Goal: Find specific page/section: Find specific page/section

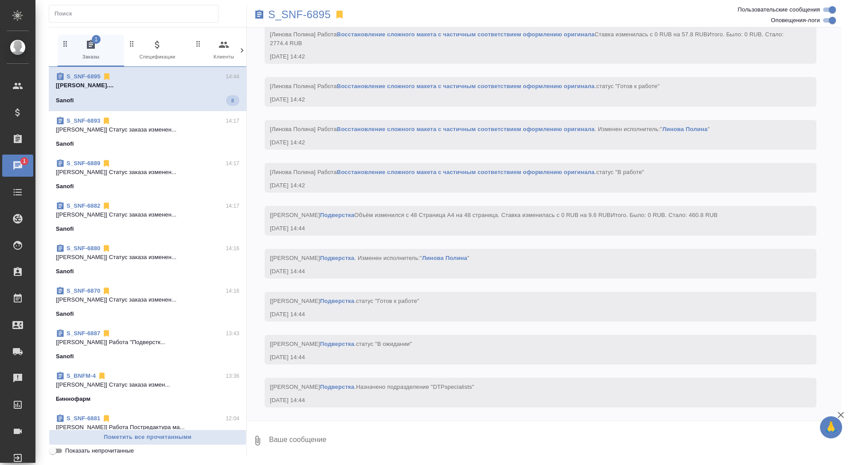
scroll to position [3799, 0]
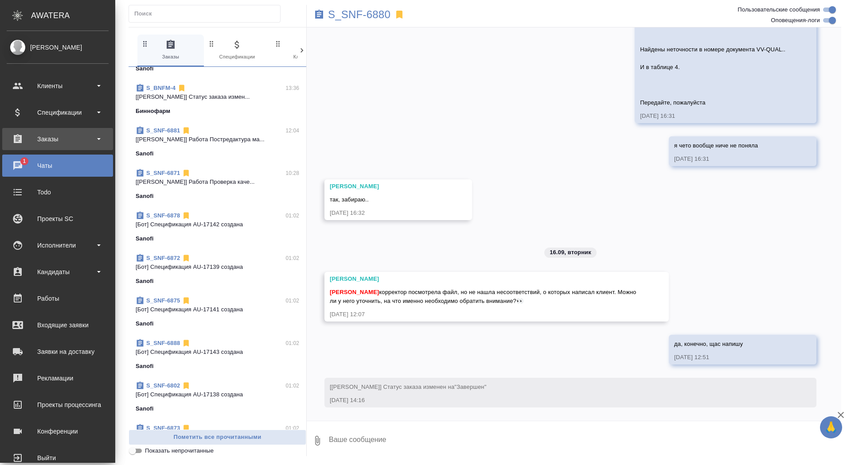
scroll to position [5541, 0]
click at [18, 145] on div "Заказы" at bounding box center [58, 139] width 102 height 13
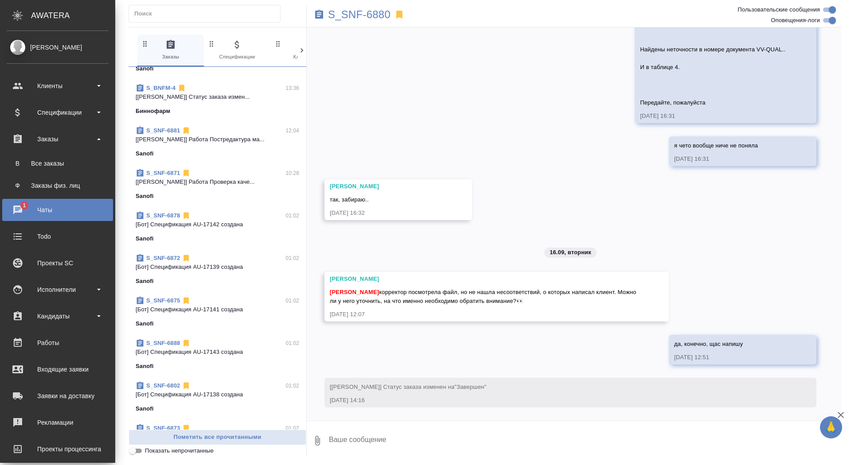
click at [21, 173] on ul "В Все заказы Ф Заказы физ. лиц" at bounding box center [57, 172] width 115 height 44
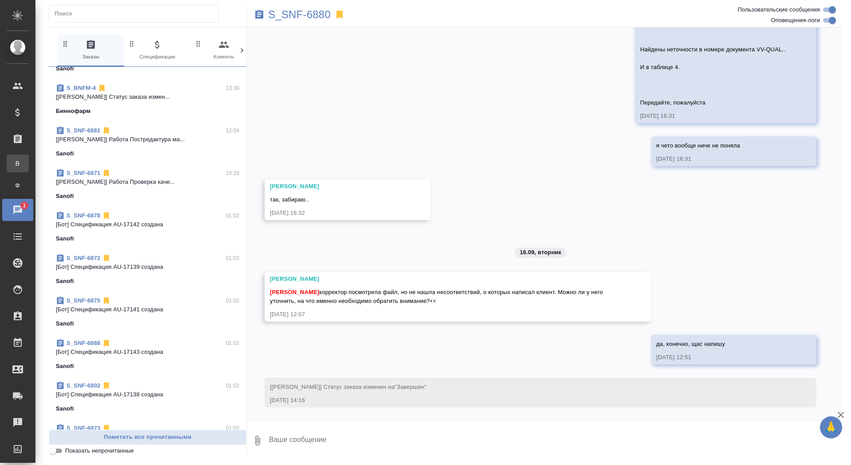
click at [15, 156] on link "В Все заказы" at bounding box center [18, 164] width 22 height 18
